Goal: Information Seeking & Learning: Find specific fact

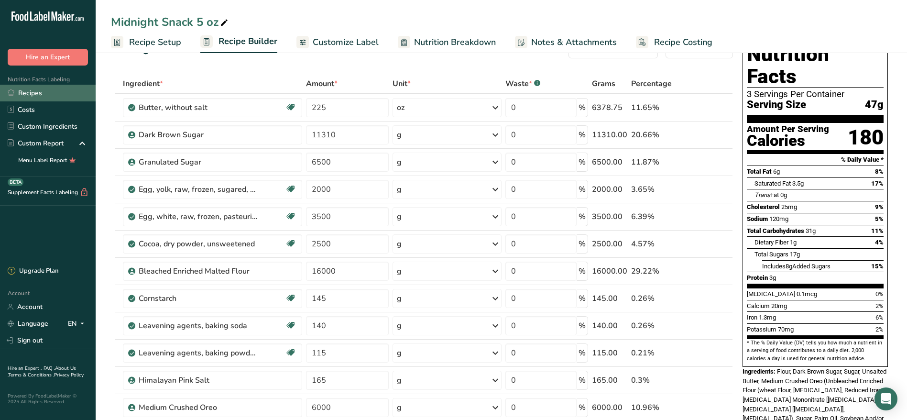
click at [38, 94] on link "Recipes" at bounding box center [48, 93] width 96 height 17
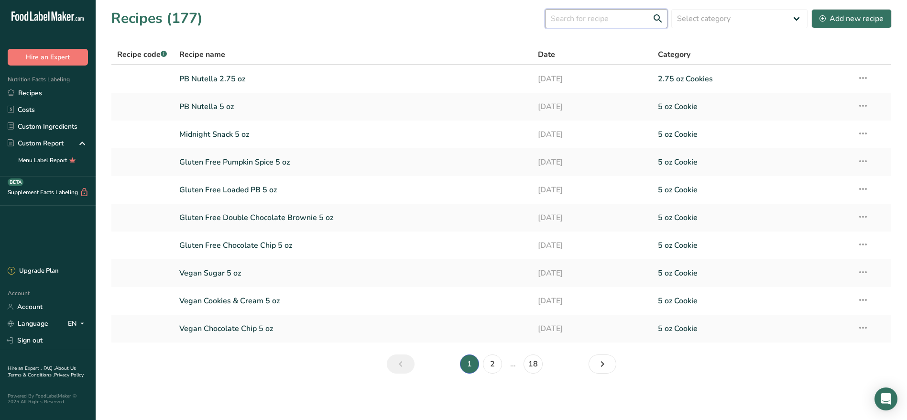
click at [627, 22] on input "text" at bounding box center [606, 18] width 122 height 19
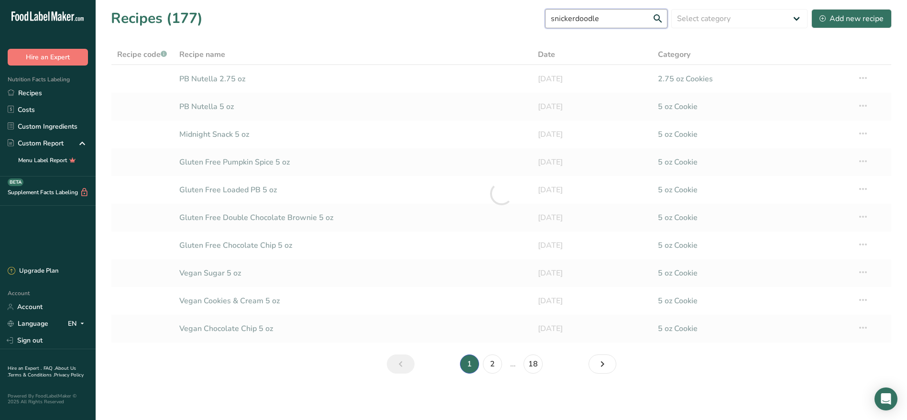
type input "snickerdoodle"
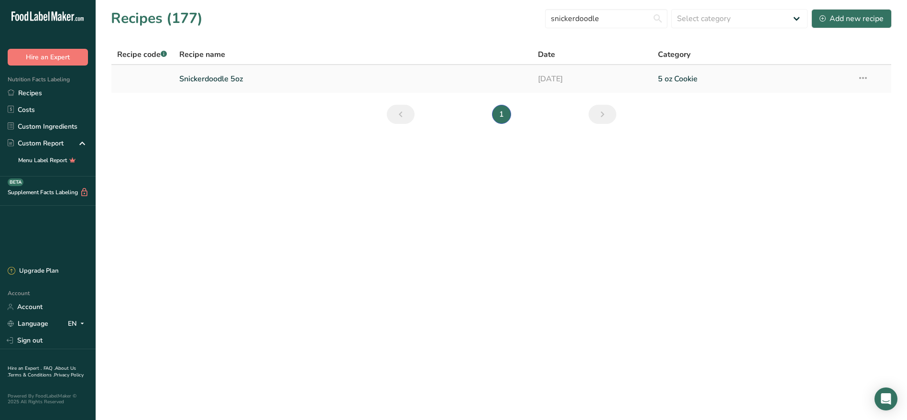
click at [207, 81] on link "Snickerdoodle 5oz" at bounding box center [353, 79] width 348 height 20
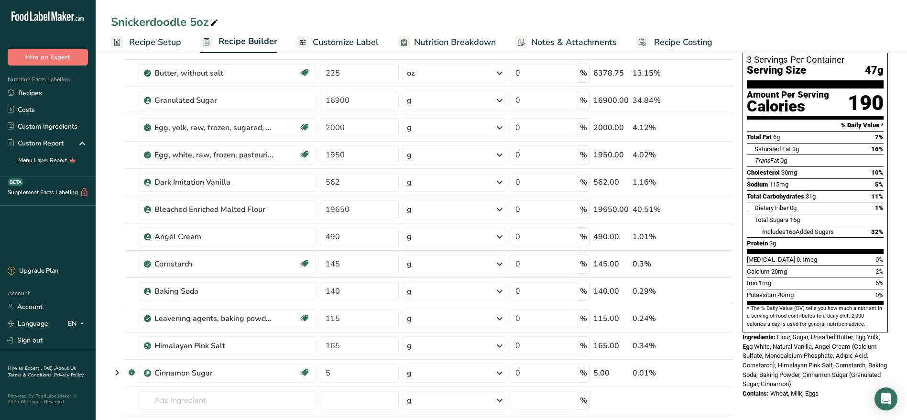
scroll to position [65, 0]
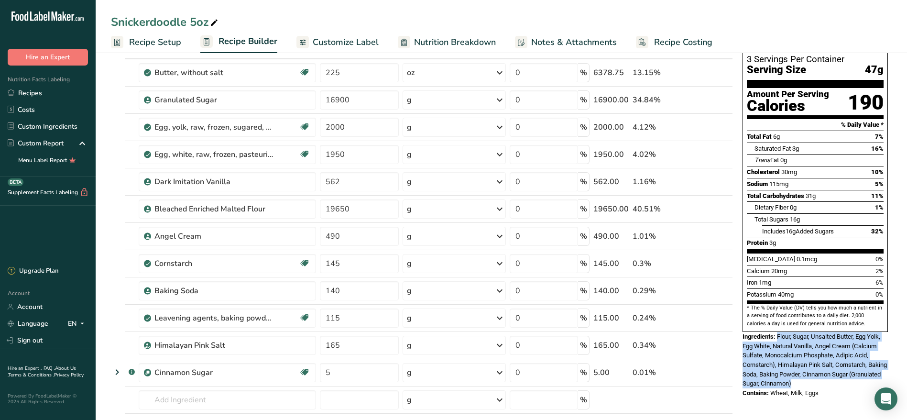
drag, startPoint x: 779, startPoint y: 314, endPoint x: 844, endPoint y: 359, distance: 79.5
click at [844, 359] on div "Ingredients: Flour, Sugar, Unsalted Butter, Egg Yolk, Egg White, Natural Vanill…" at bounding box center [815, 360] width 145 height 56
copy span "Flour, Sugar, Unsalted Butter, Egg Yolk, Egg White, Natural Vanilla, Angel Crea…"
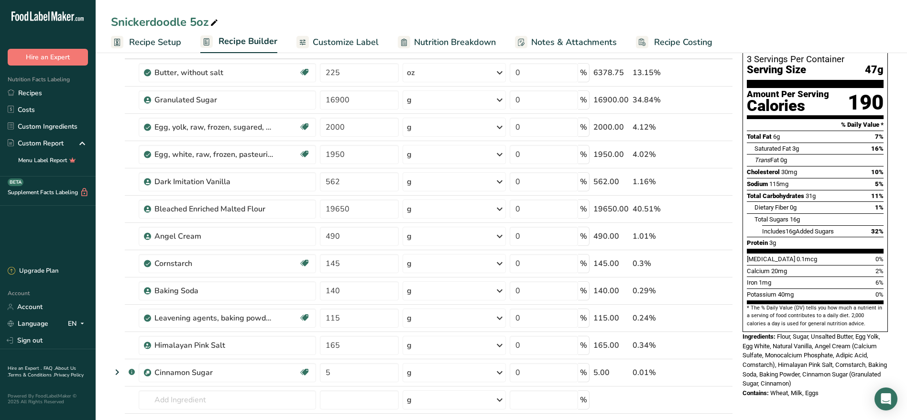
click at [798, 387] on div "Nutrition Facts 3 Servings Per Container Serving Size 47g Amount Per Serving Ca…" at bounding box center [815, 388] width 153 height 777
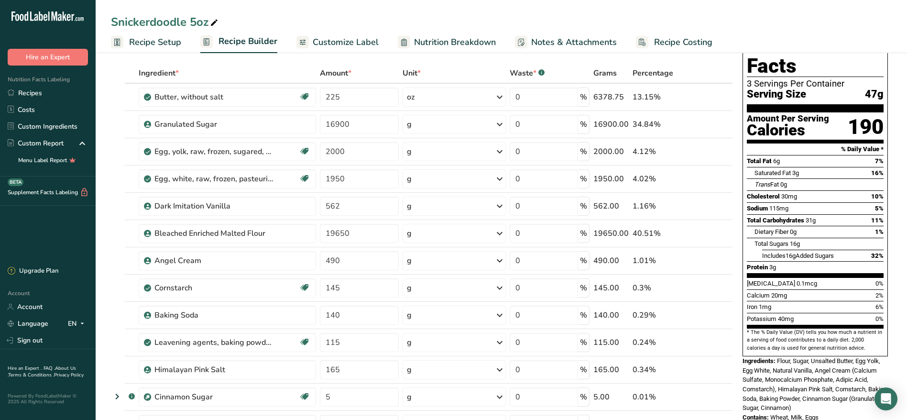
scroll to position [40, 0]
